Goal: Task Accomplishment & Management: Use online tool/utility

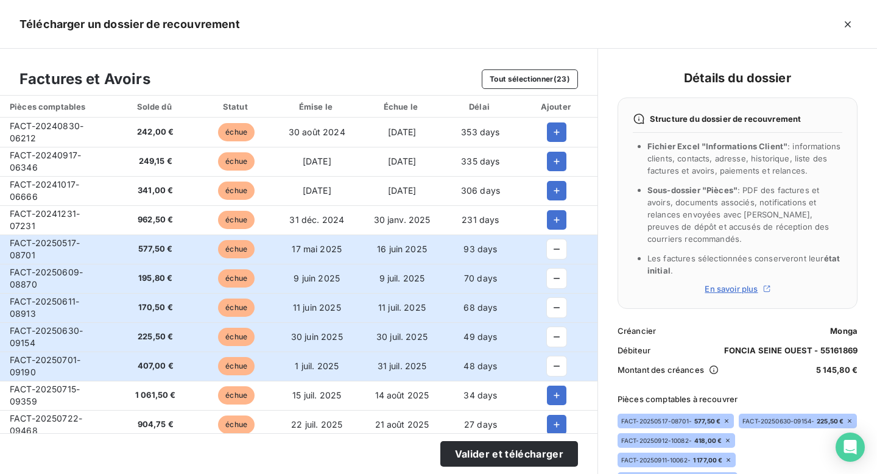
scroll to position [362, 0]
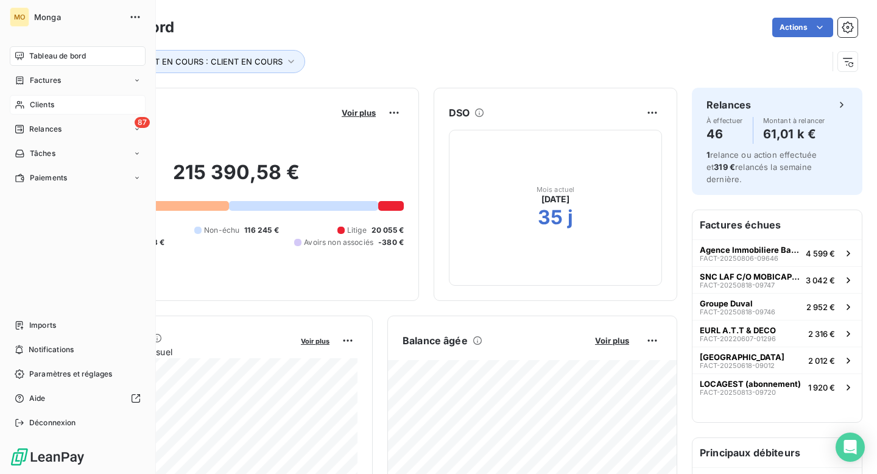
click at [17, 99] on div "Clients" at bounding box center [78, 104] width 136 height 19
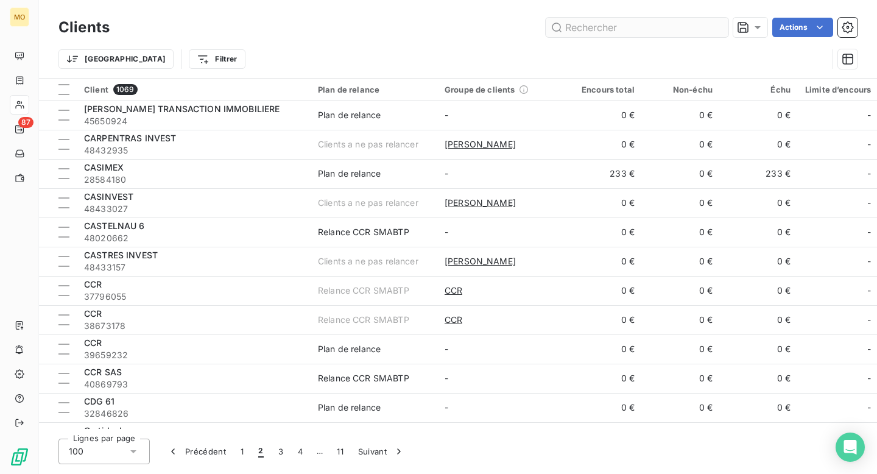
click at [597, 28] on input "text" at bounding box center [637, 27] width 183 height 19
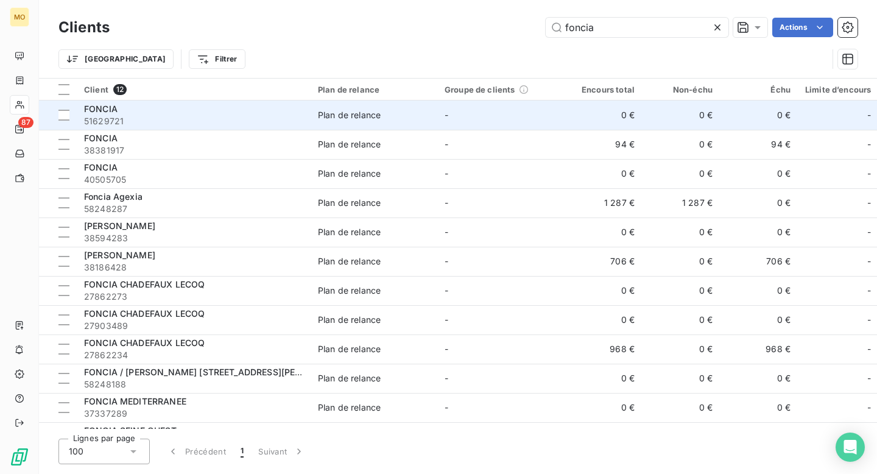
type input "foncia"
click at [216, 103] on div "FONCIA" at bounding box center [193, 109] width 219 height 12
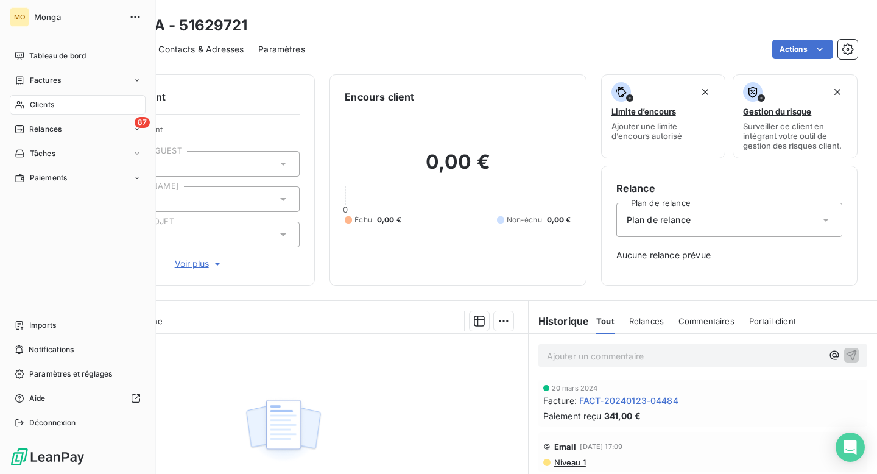
click at [16, 94] on nav "Tableau de bord Factures Clients 87 Relances Tâches Paiements" at bounding box center [78, 116] width 136 height 141
click at [27, 103] on div "Clients" at bounding box center [78, 104] width 136 height 19
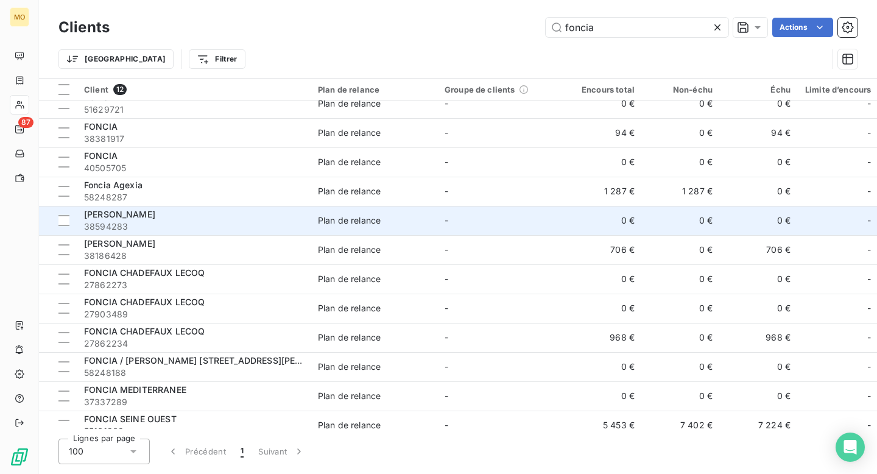
scroll to position [27, 0]
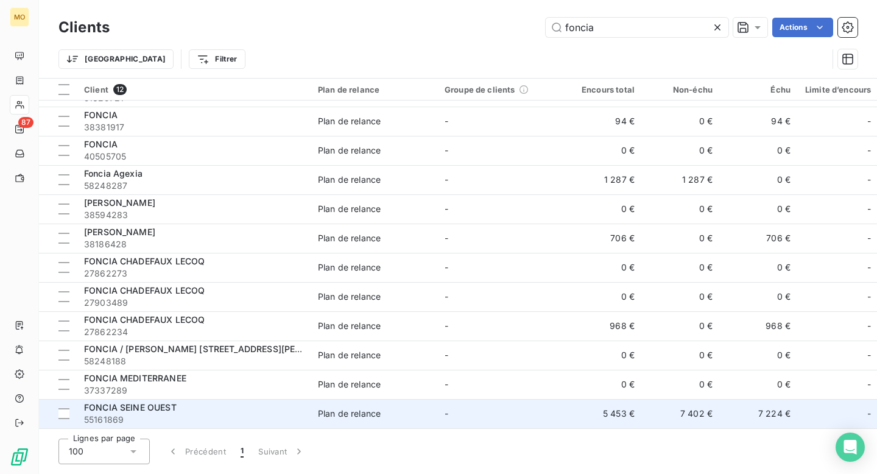
click at [225, 401] on div "FONCIA SEINE OUEST" at bounding box center [193, 407] width 219 height 12
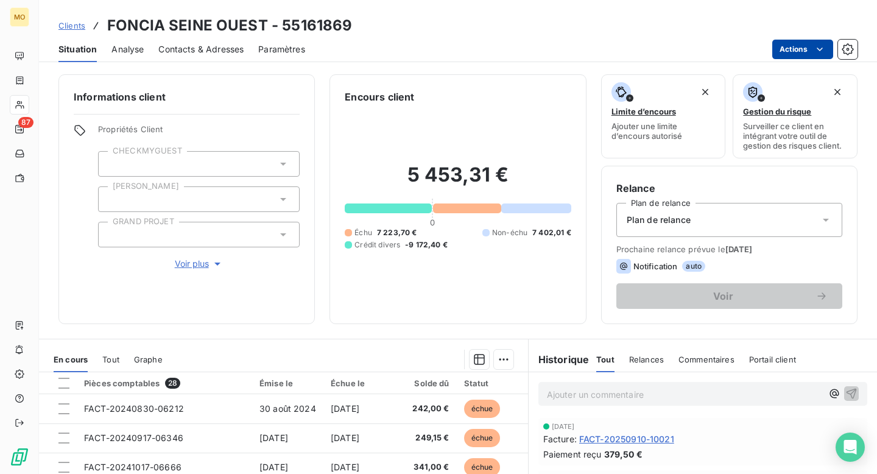
click at [804, 55] on html "MO 87 Clients FONCIA SEINE OUEST - 55161869 Situation Analyse Contacts & Adress…" at bounding box center [438, 237] width 877 height 474
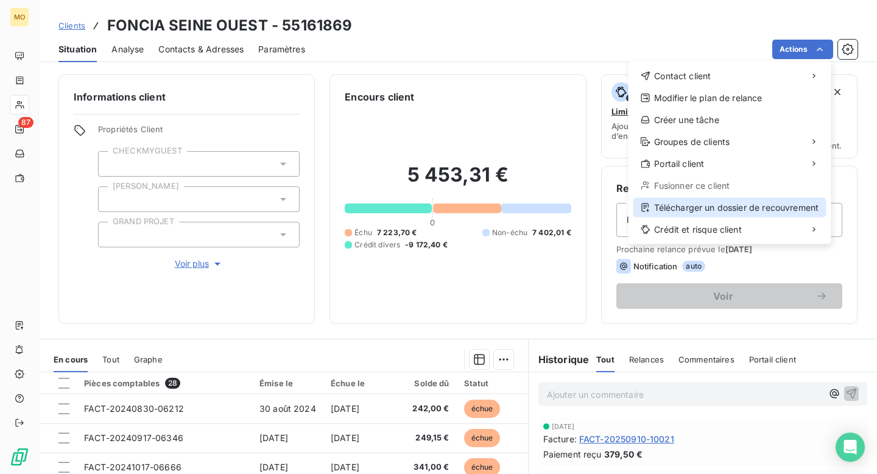
click at [755, 201] on div "Télécharger un dossier de recouvrement" at bounding box center [729, 207] width 193 height 19
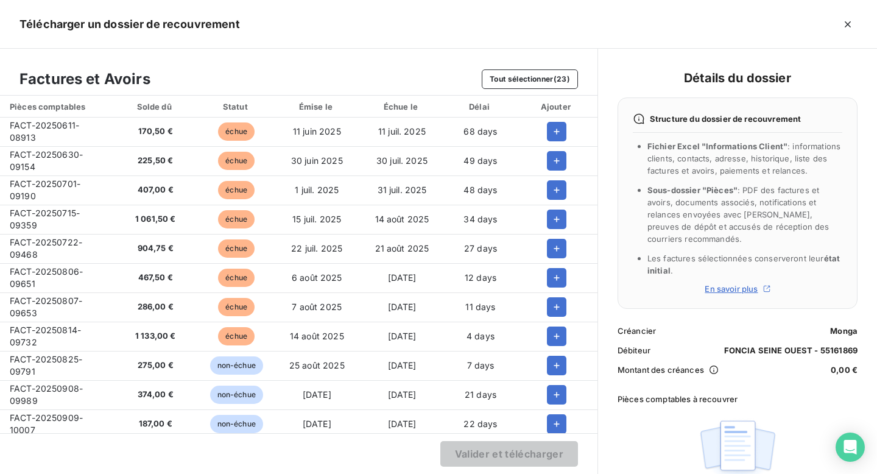
scroll to position [175, 0]
click at [47, 226] on td "FACT-20250715-09359" at bounding box center [56, 219] width 113 height 29
click at [552, 225] on icon "button" at bounding box center [557, 220] width 12 height 12
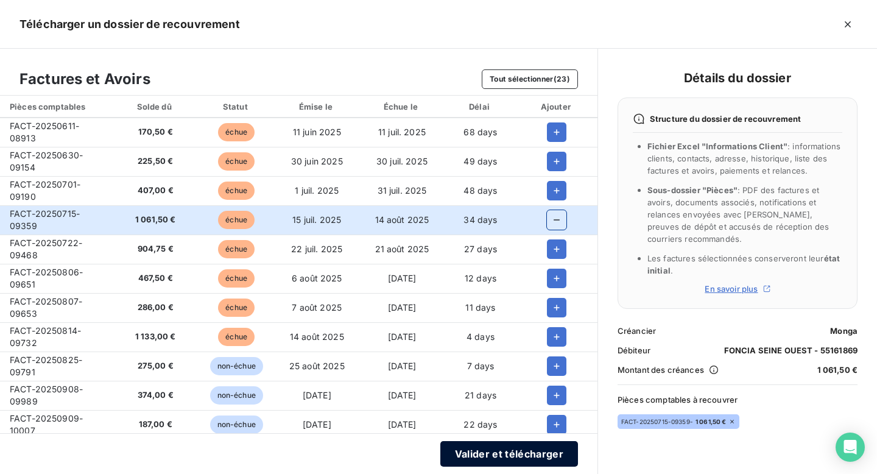
click at [513, 452] on button "Valider et télécharger" at bounding box center [509, 454] width 138 height 26
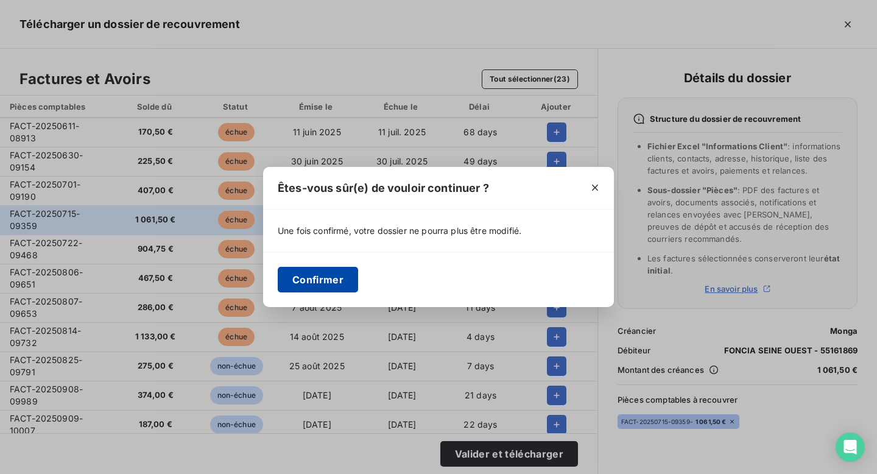
click at [343, 283] on button "Confirmer" at bounding box center [318, 280] width 80 height 26
